Goal: Task Accomplishment & Management: Manage account settings

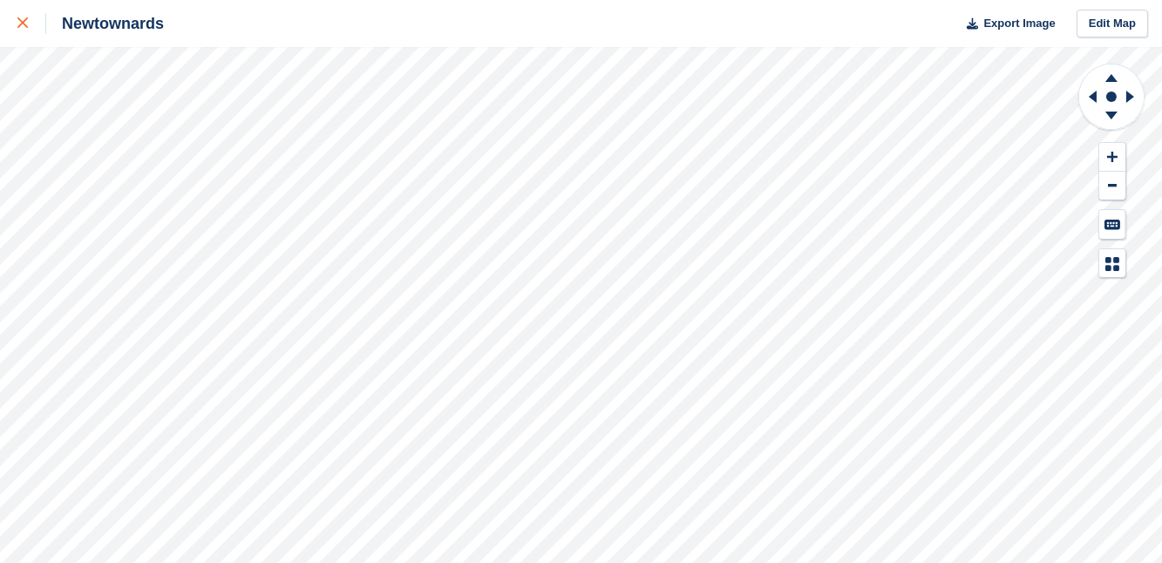
drag, startPoint x: 0, startPoint y: 0, endPoint x: 20, endPoint y: 21, distance: 29.0
click at [20, 21] on icon at bounding box center [22, 22] width 10 height 10
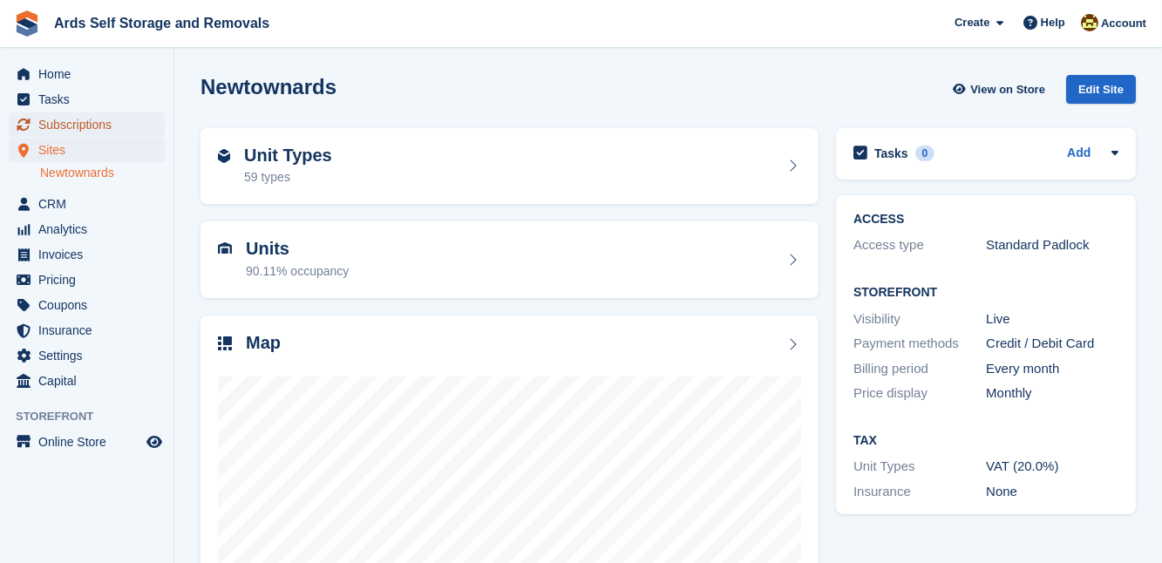
click at [60, 120] on span "Subscriptions" at bounding box center [90, 124] width 105 height 24
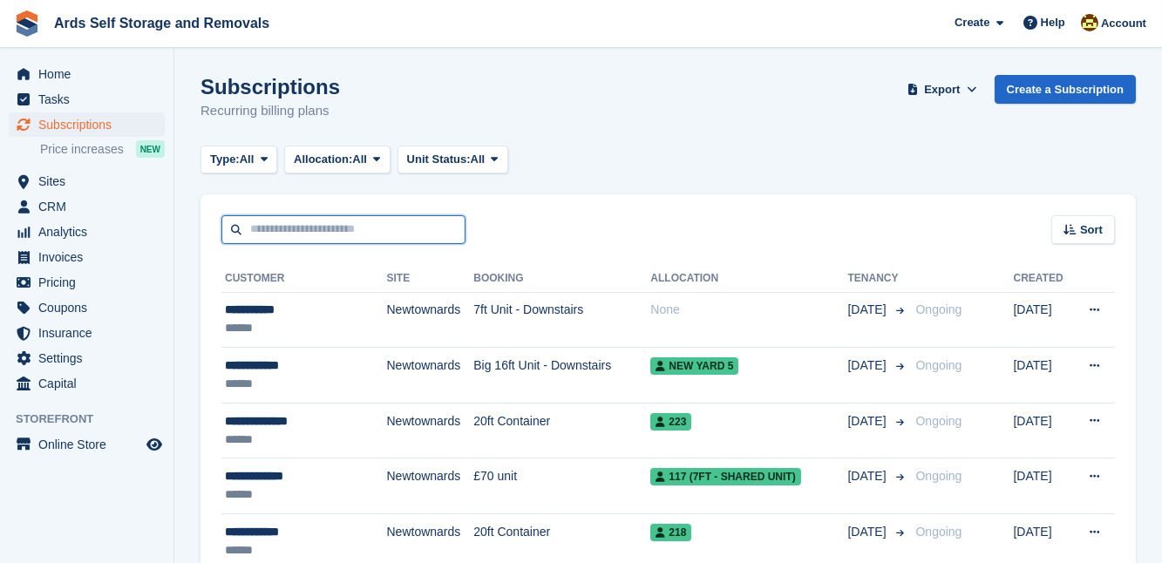
click at [249, 230] on input "text" at bounding box center [343, 229] width 244 height 29
type input "***"
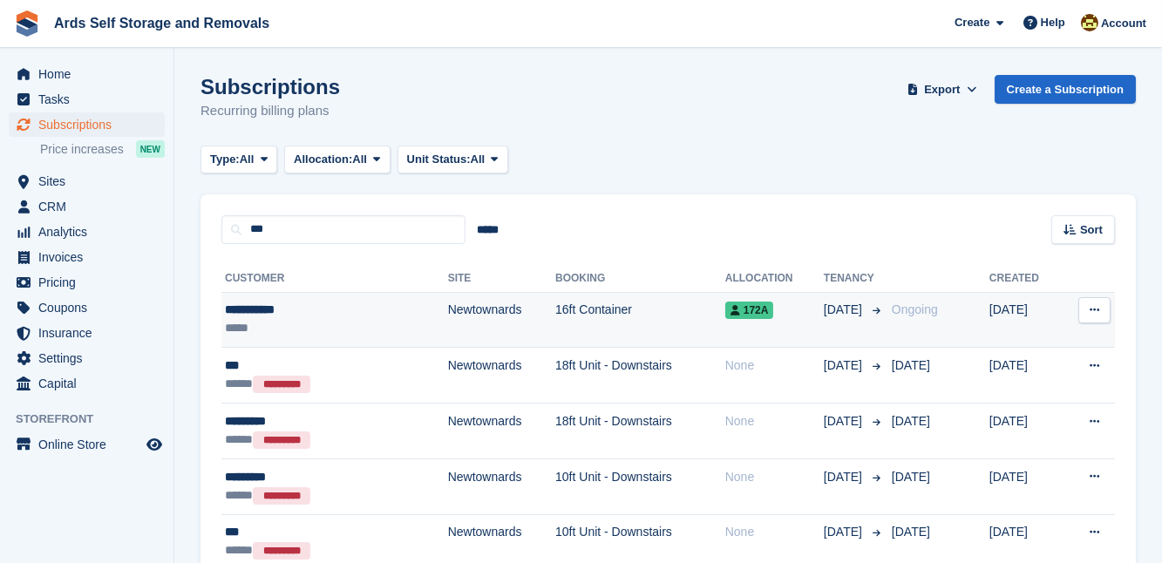
click at [555, 310] on td "16ft Container" at bounding box center [640, 320] width 170 height 56
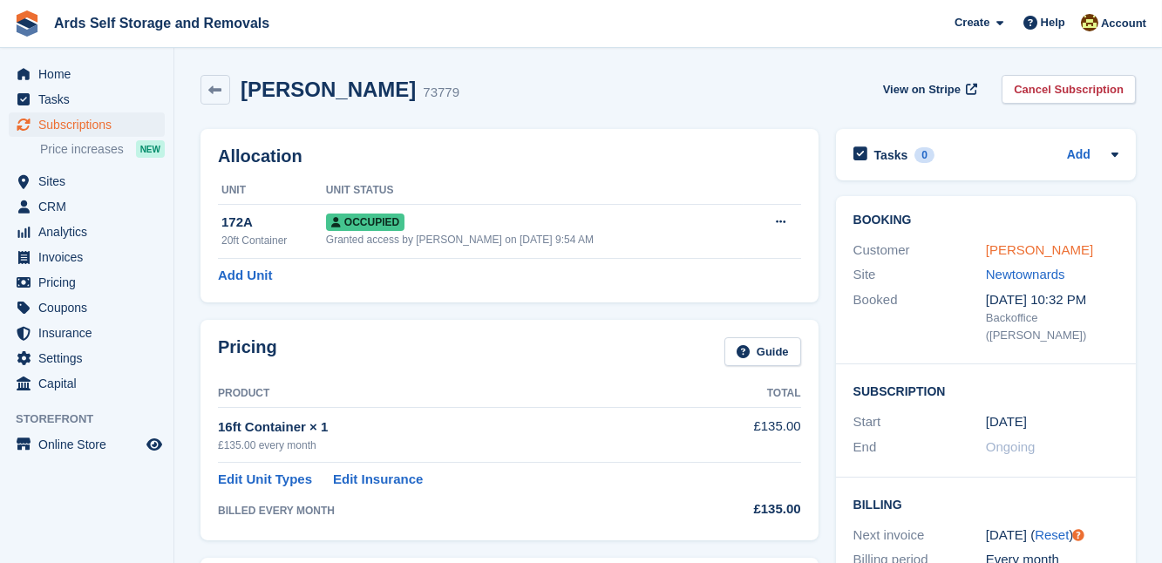
click at [1004, 252] on link "[PERSON_NAME]" at bounding box center [1039, 249] width 107 height 15
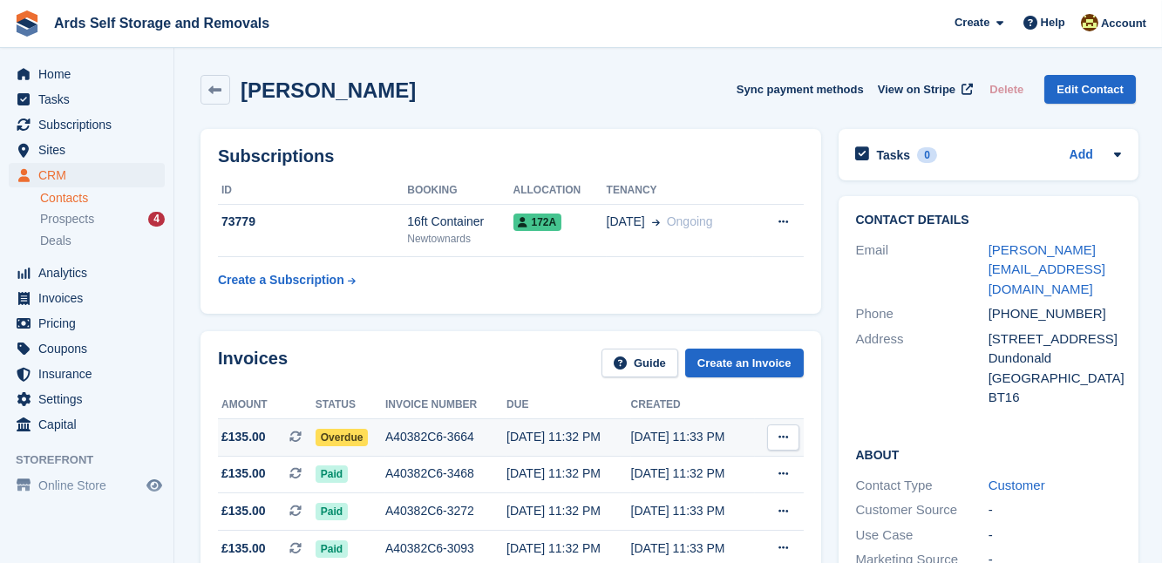
click at [338, 438] on span "Overdue" at bounding box center [342, 437] width 53 height 17
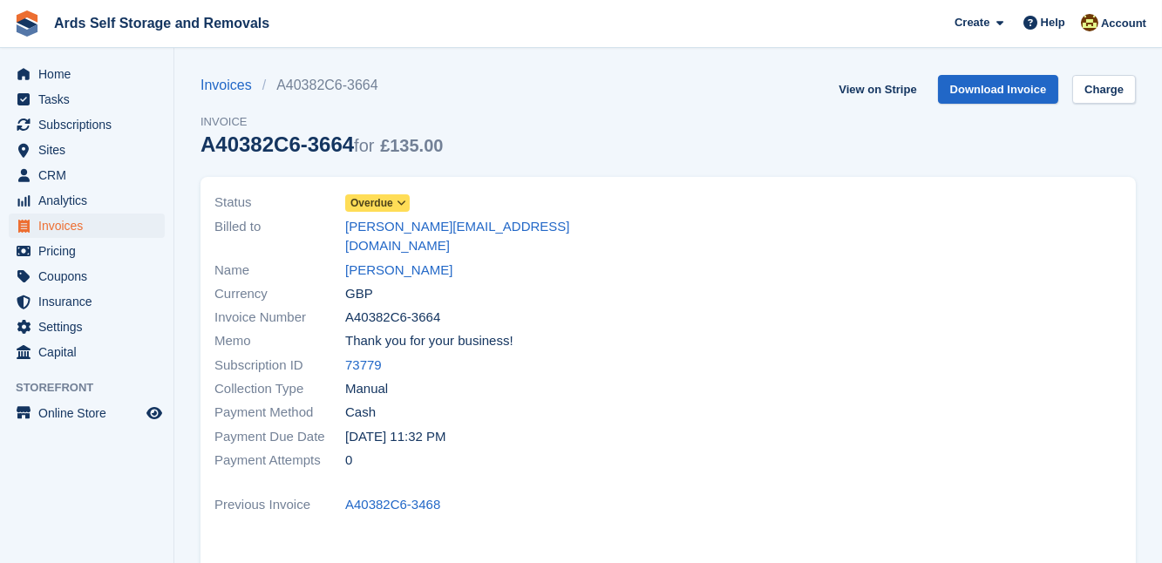
click at [377, 199] on span "Overdue" at bounding box center [371, 203] width 43 height 16
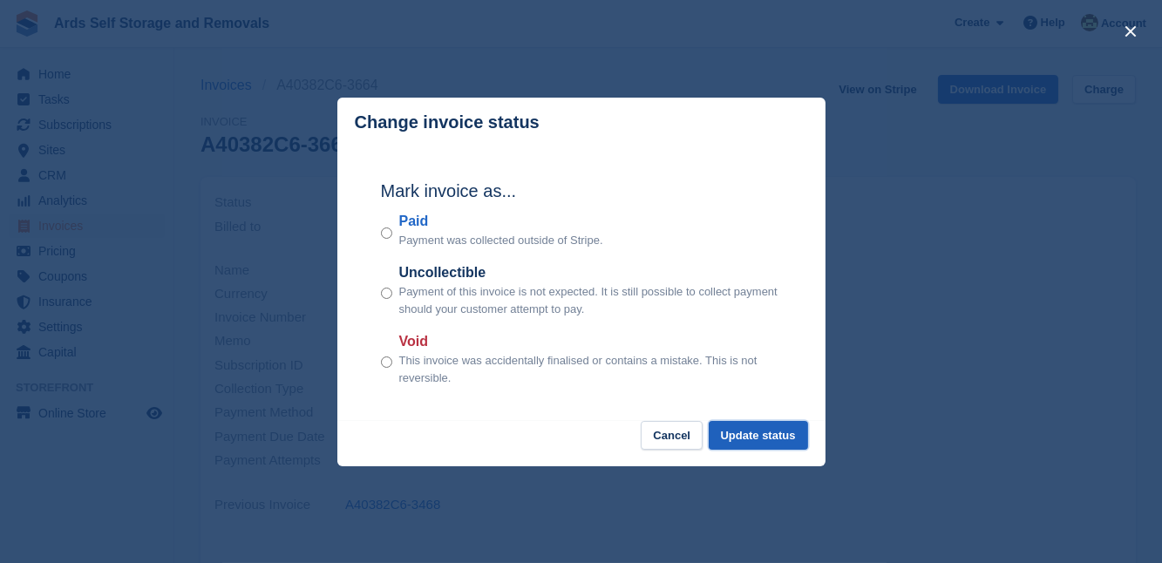
click at [747, 431] on button "Update status" at bounding box center [758, 435] width 99 height 29
